Goal: Transaction & Acquisition: Purchase product/service

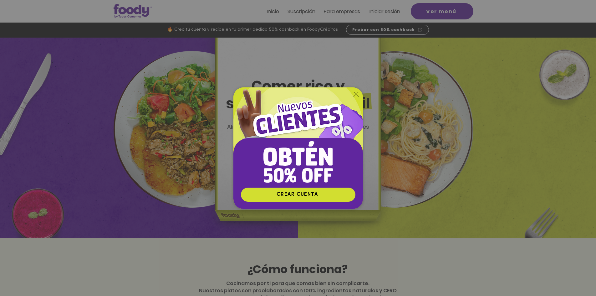
click at [355, 92] on icon "Volver al sitio" at bounding box center [356, 94] width 5 height 5
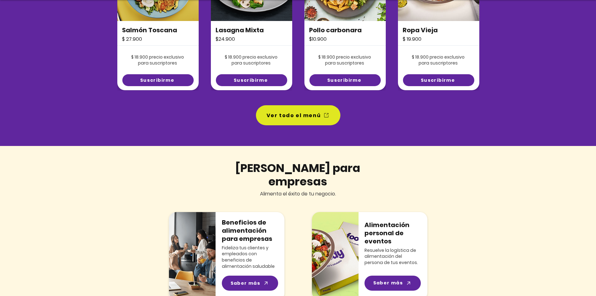
scroll to position [537, 0]
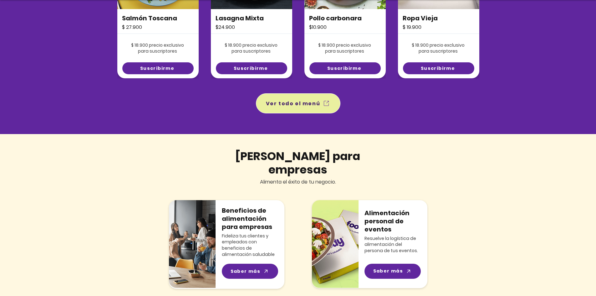
click at [301, 105] on span "Ver todo el menú" at bounding box center [293, 104] width 54 height 8
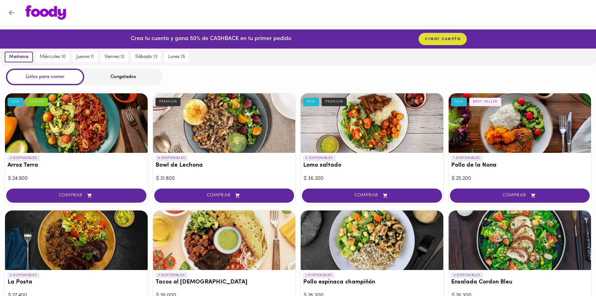
click at [140, 82] on div "Congelados" at bounding box center [123, 77] width 78 height 17
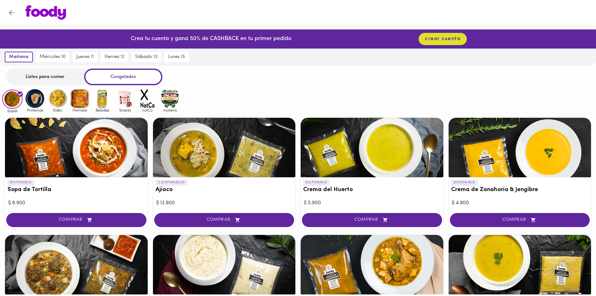
click at [133, 79] on div "Congelados" at bounding box center [123, 77] width 78 height 17
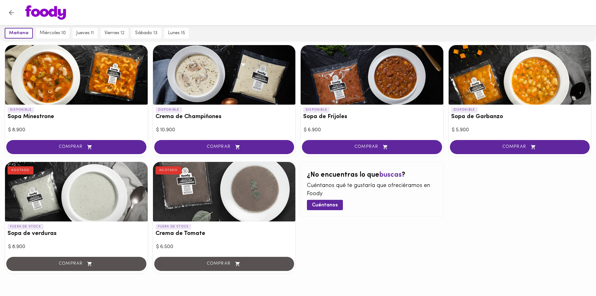
scroll to position [320, 0]
